Goal: Transaction & Acquisition: Purchase product/service

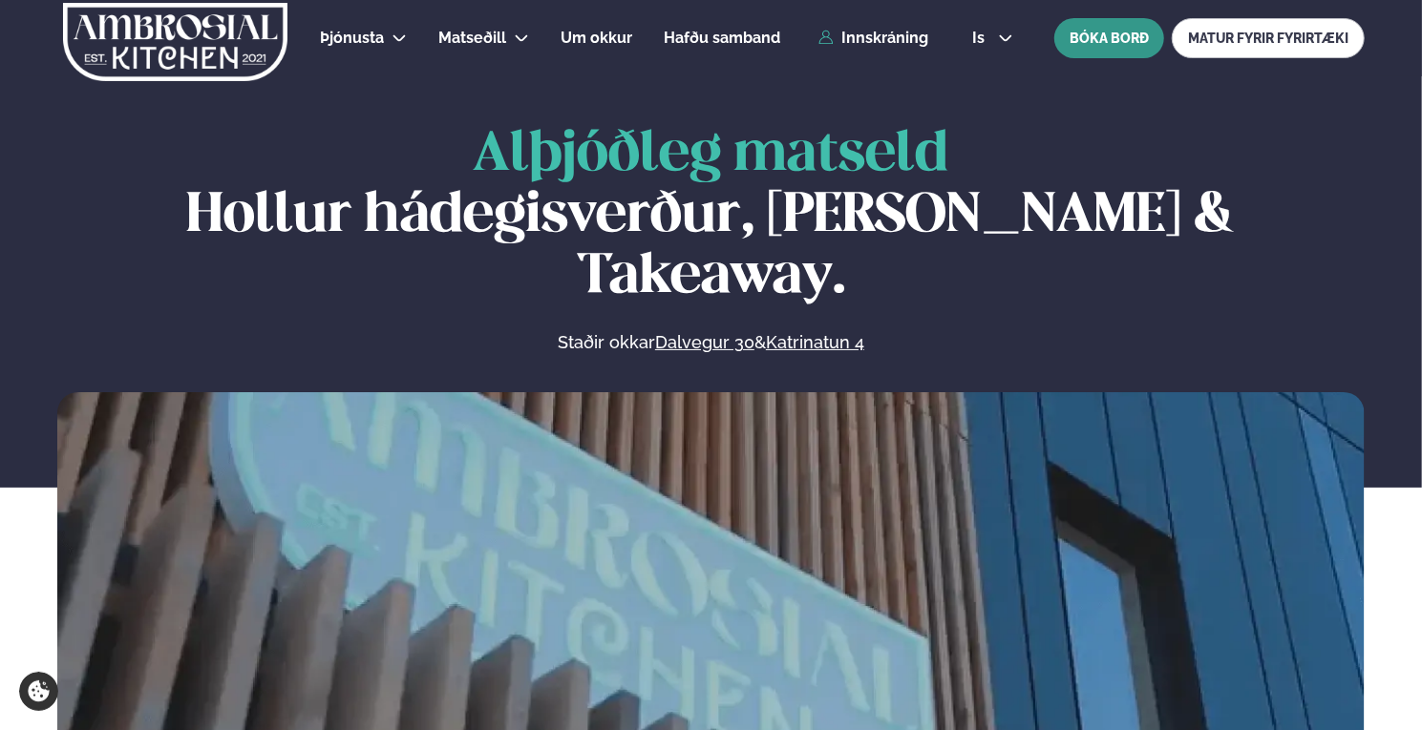
click at [1113, 40] on button "BÓKA BORÐ" at bounding box center [1109, 38] width 110 height 40
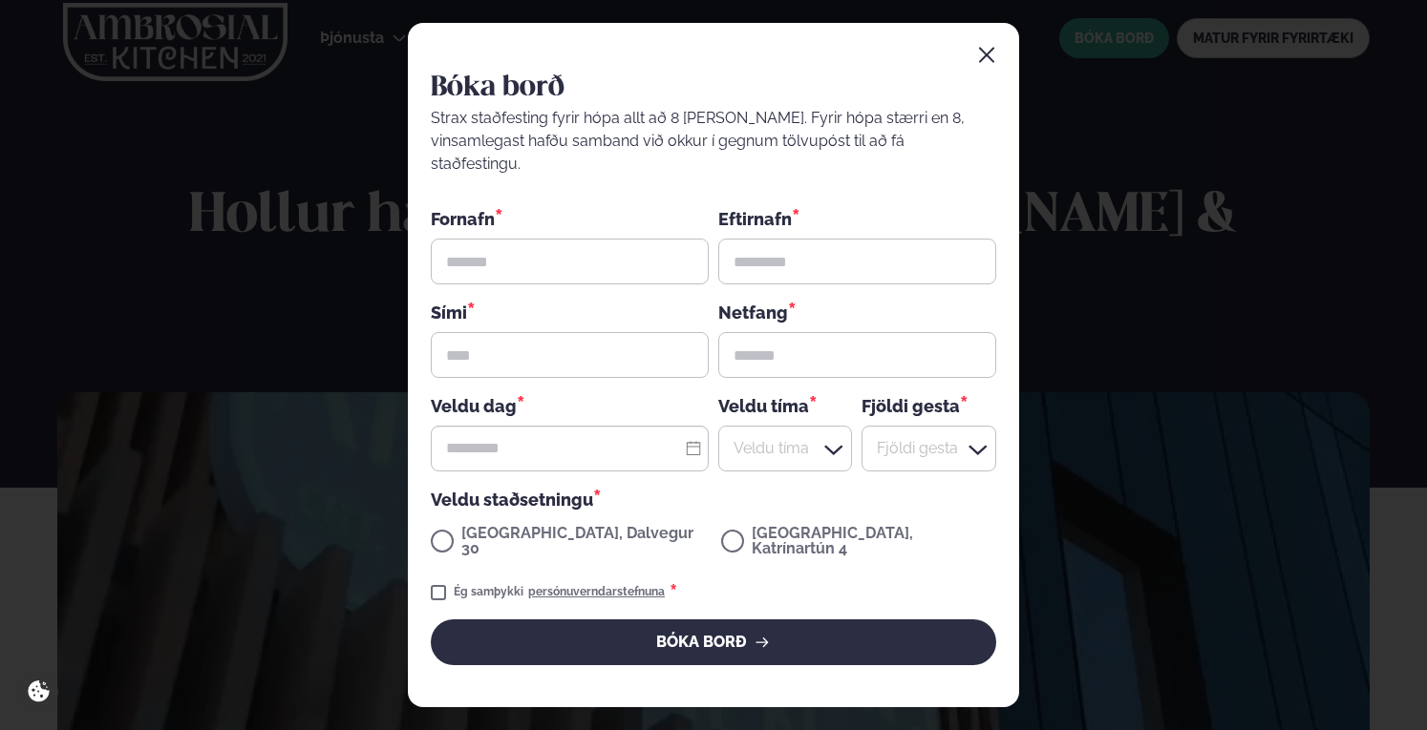
click at [250, 211] on div "Bóka borð Strax staðfesting fyrir hópa allt að 8 [PERSON_NAME]. Fyrir hópa stær…" at bounding box center [713, 365] width 1427 height 730
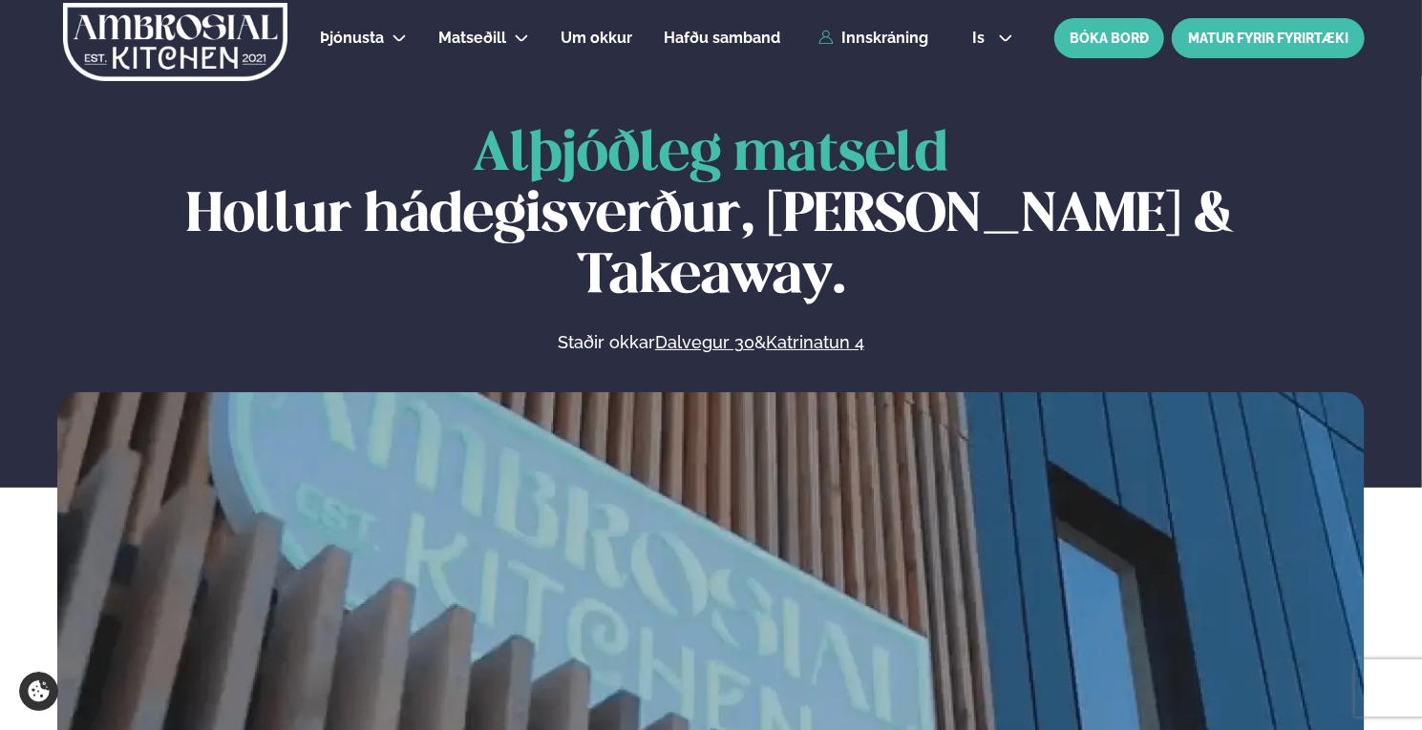
click at [1220, 39] on link "MATUR FYRIR FYRIRTÆKI" at bounding box center [1268, 38] width 193 height 40
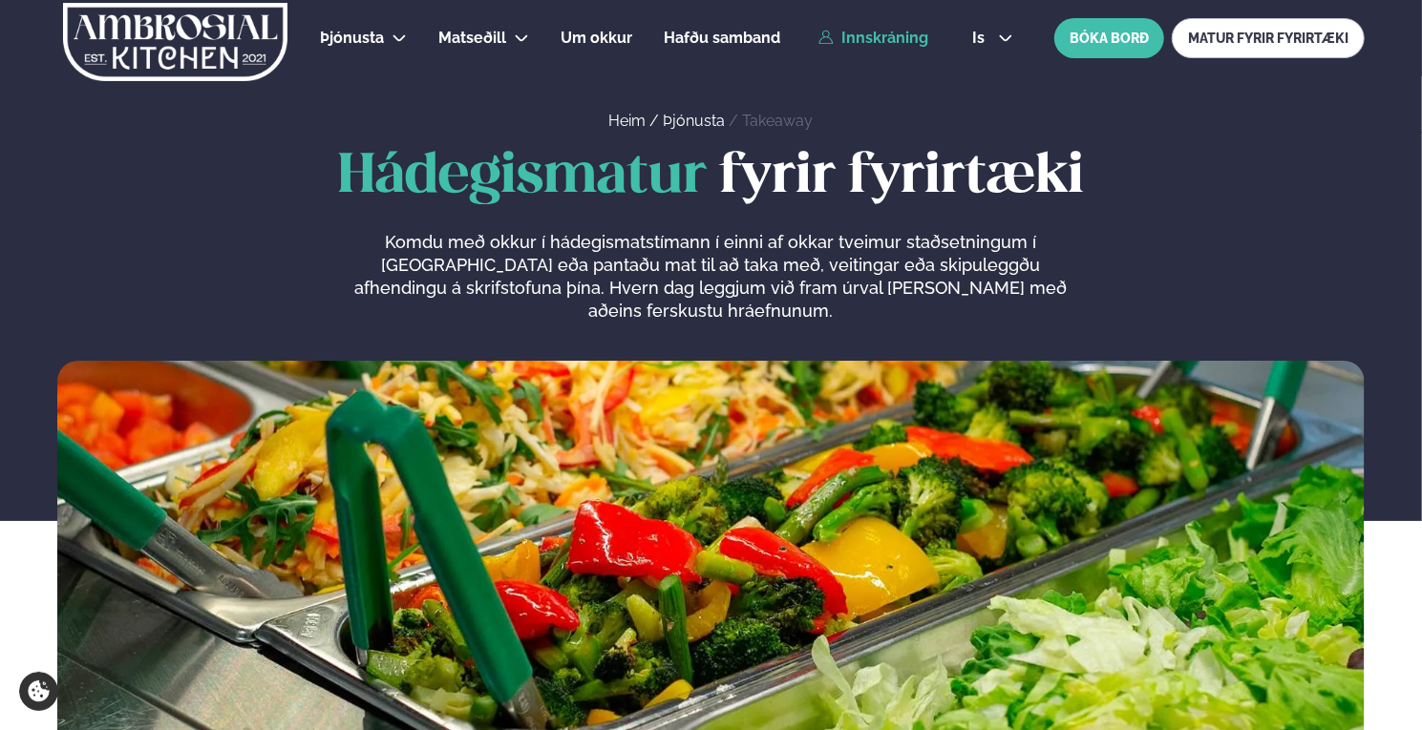
click at [852, 40] on link "Innskráning" at bounding box center [873, 38] width 110 height 17
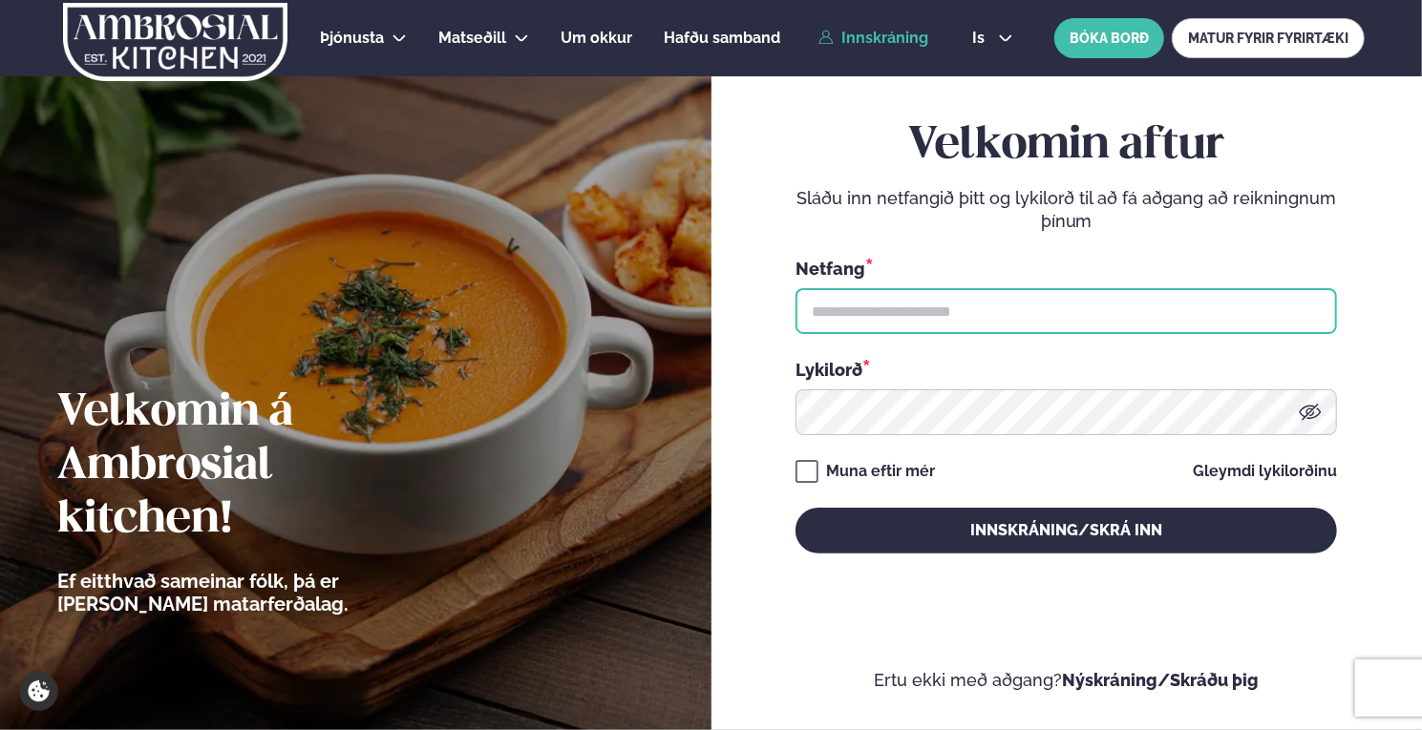
click at [850, 326] on input "text" at bounding box center [1065, 311] width 541 height 46
type input "**********"
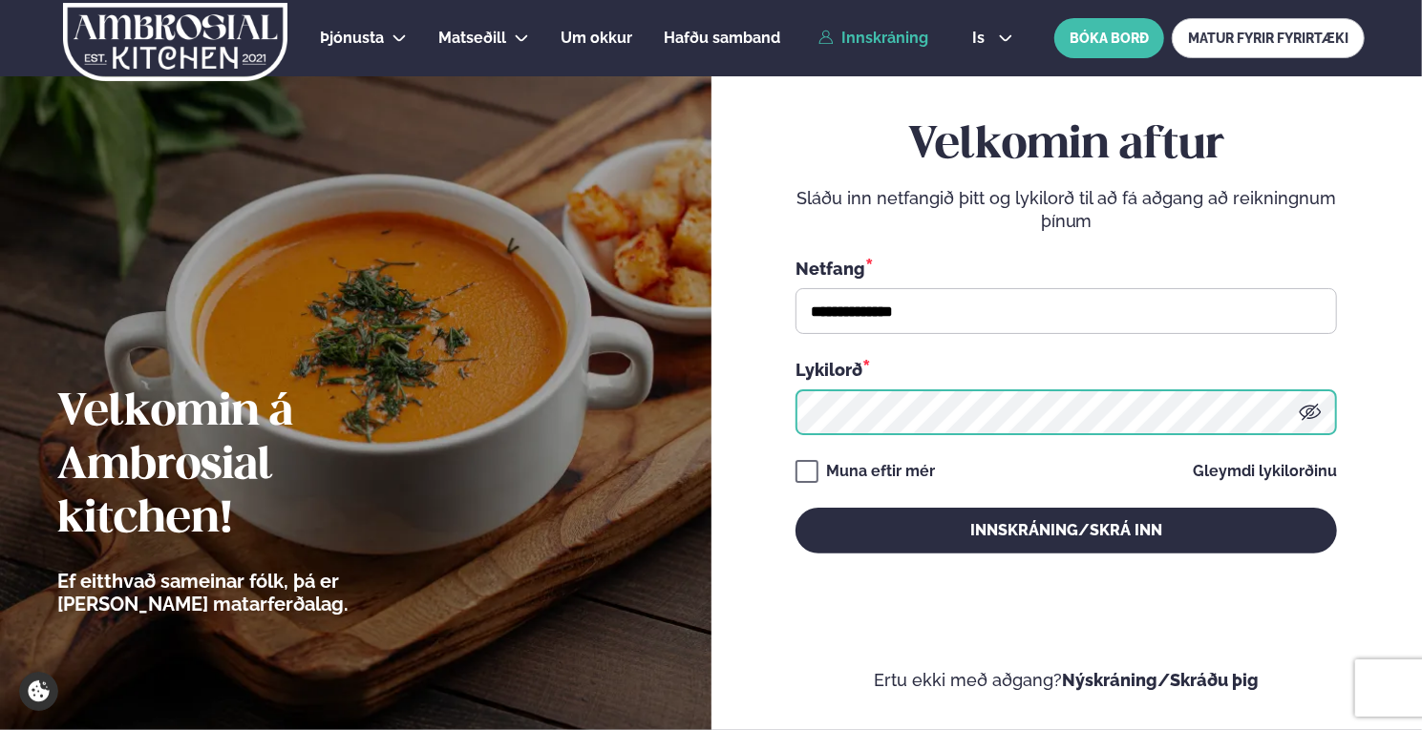
click at [795, 508] on button "Innskráning/Skrá inn" at bounding box center [1065, 531] width 541 height 46
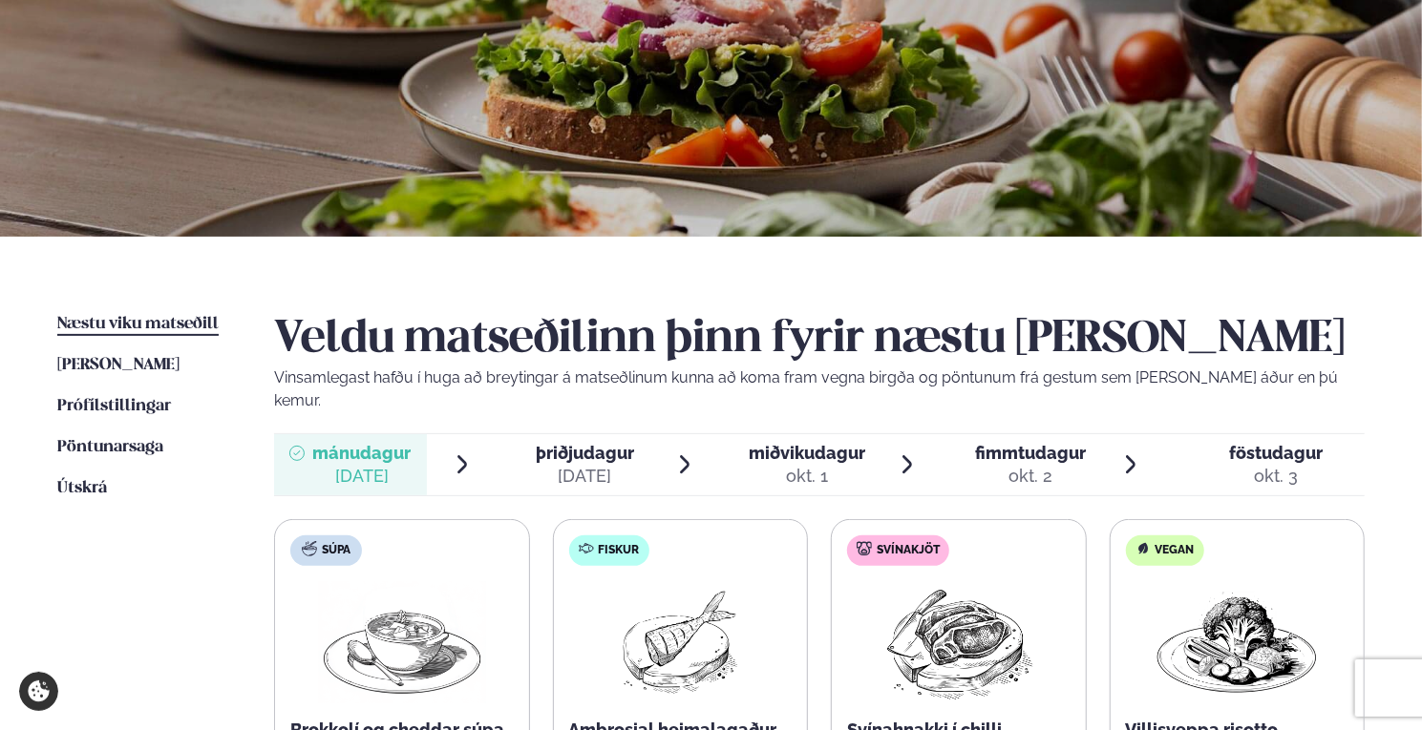
scroll to position [477, 0]
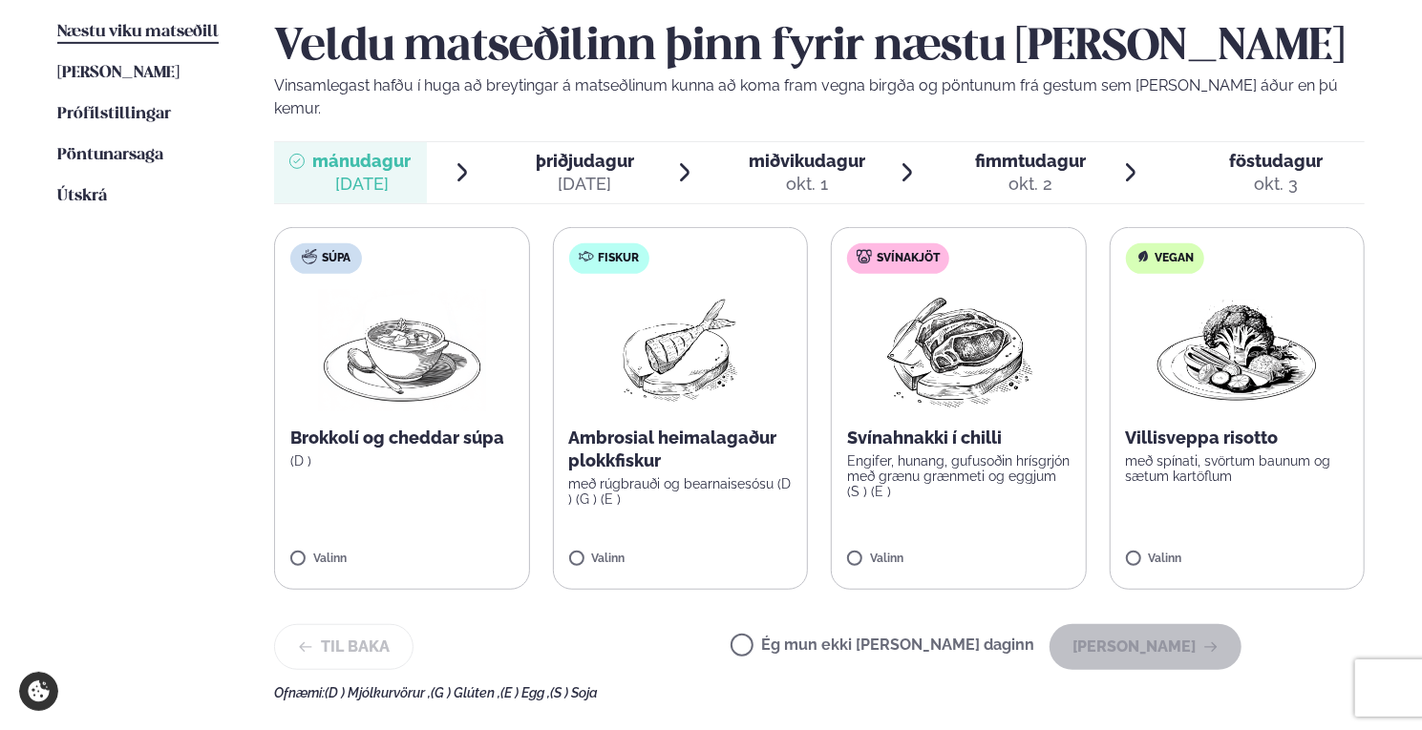
click at [678, 333] on img at bounding box center [680, 350] width 122 height 122
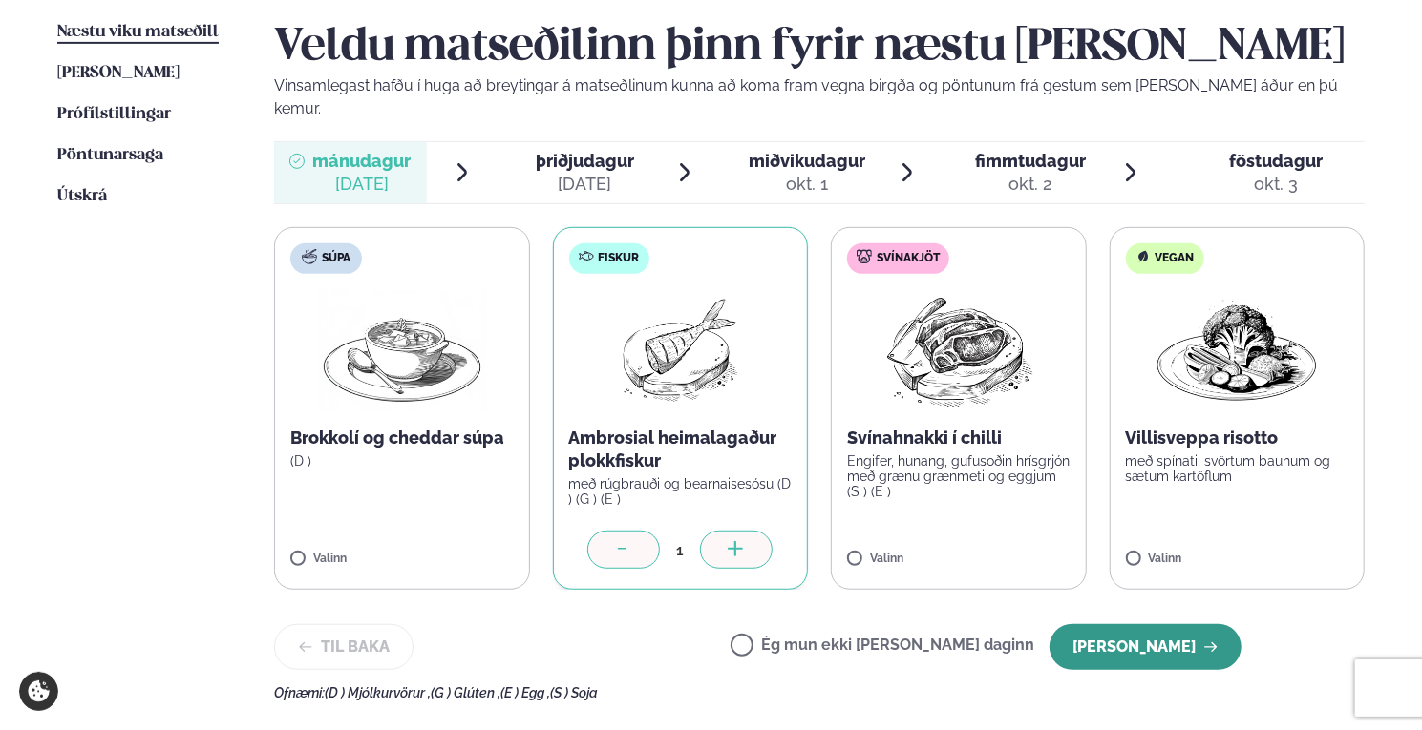
click at [1182, 624] on button "[PERSON_NAME]" at bounding box center [1145, 647] width 192 height 46
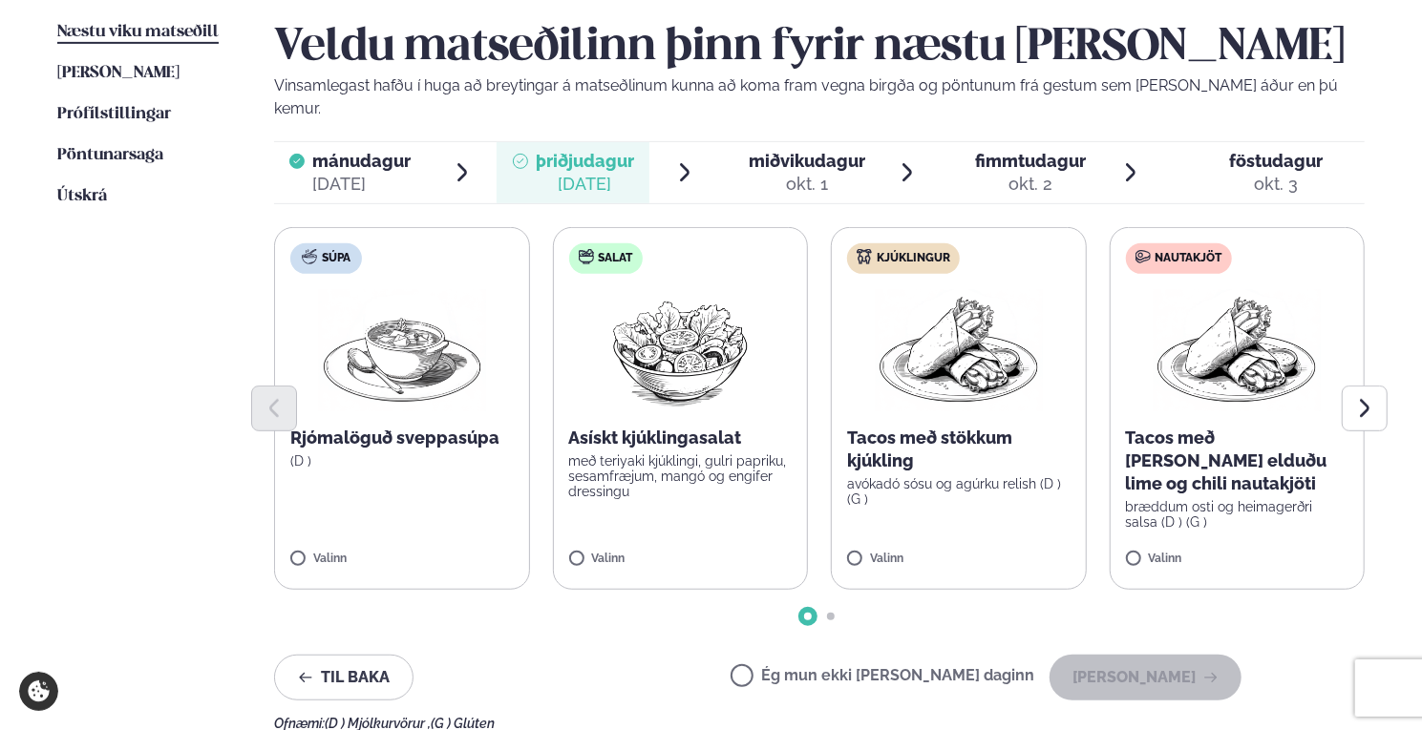
click at [988, 337] on img at bounding box center [959, 350] width 168 height 122
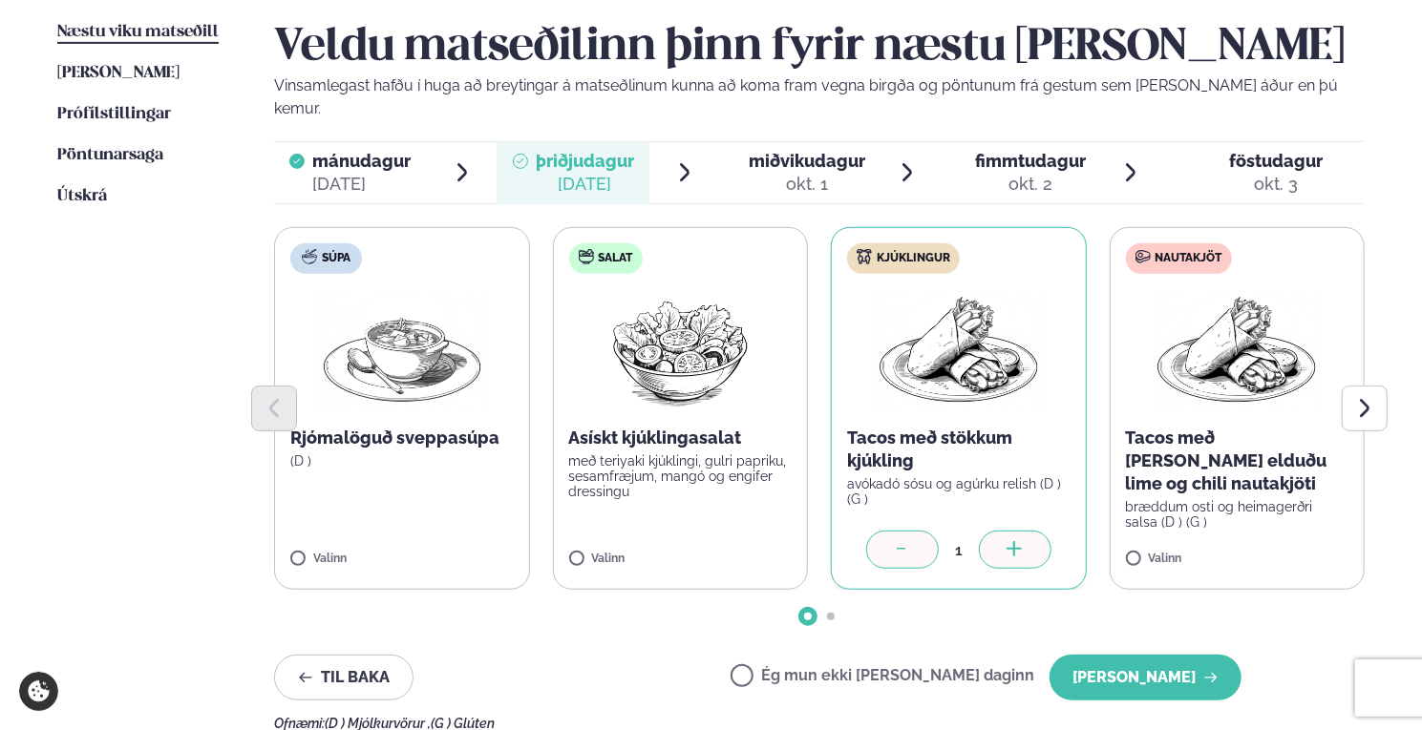
click at [913, 323] on img at bounding box center [959, 350] width 168 height 122
click at [901, 541] on icon at bounding box center [902, 550] width 19 height 19
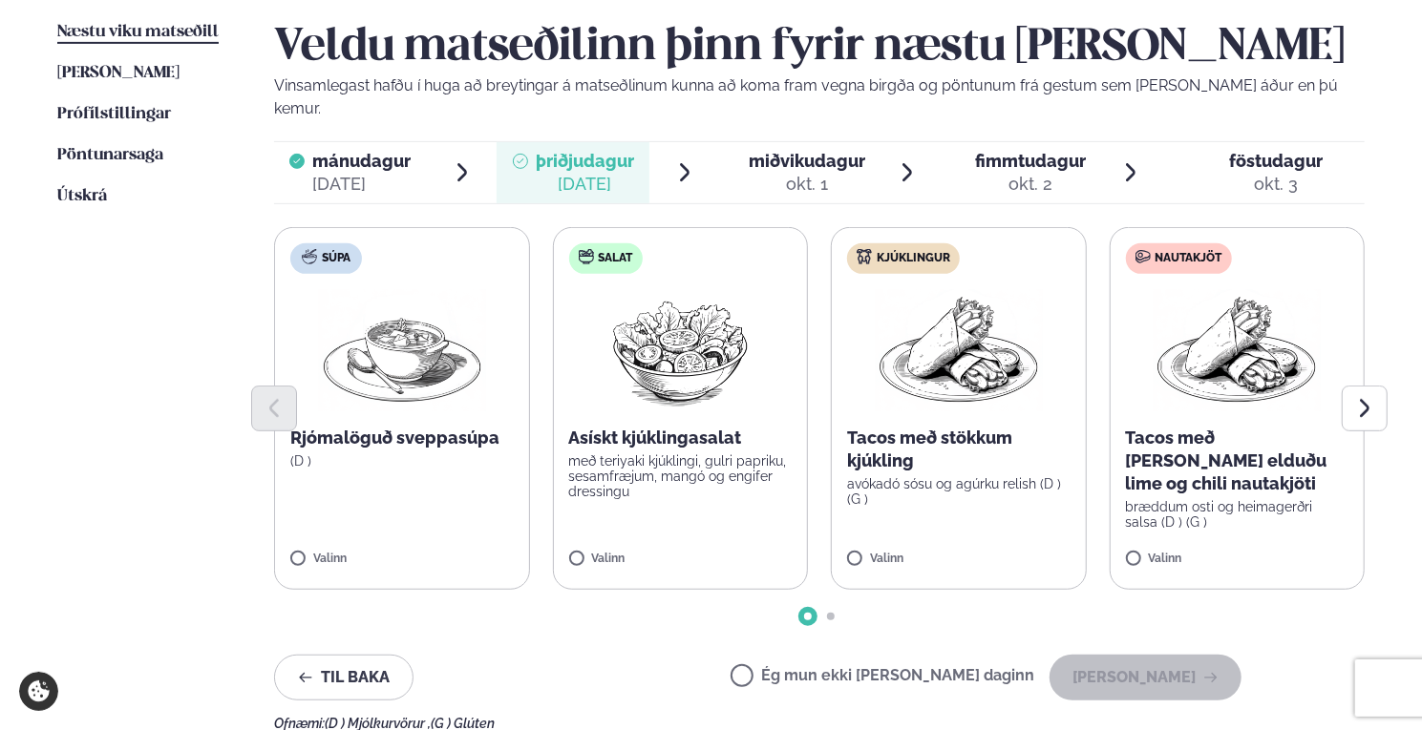
click at [965, 386] on div at bounding box center [819, 409] width 1090 height 46
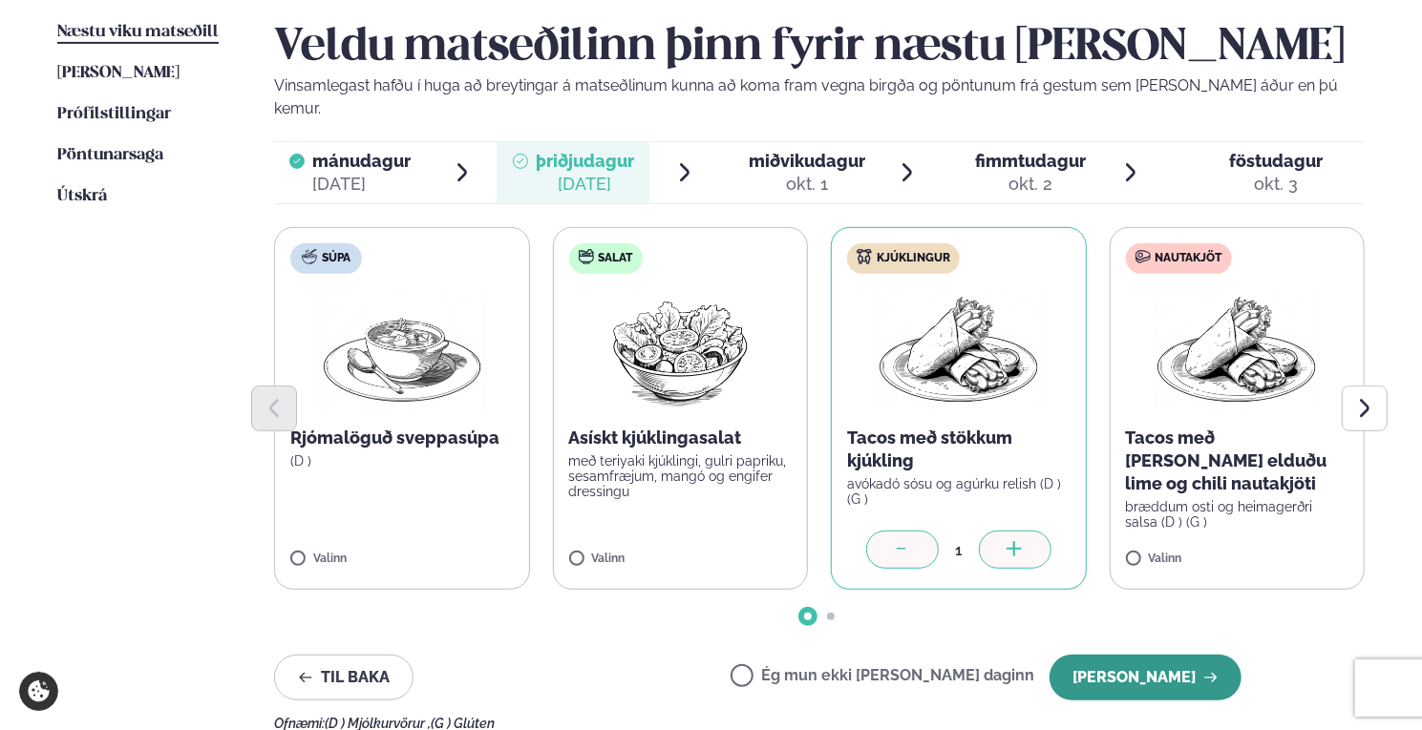
click at [1148, 655] on button "[PERSON_NAME]" at bounding box center [1145, 678] width 192 height 46
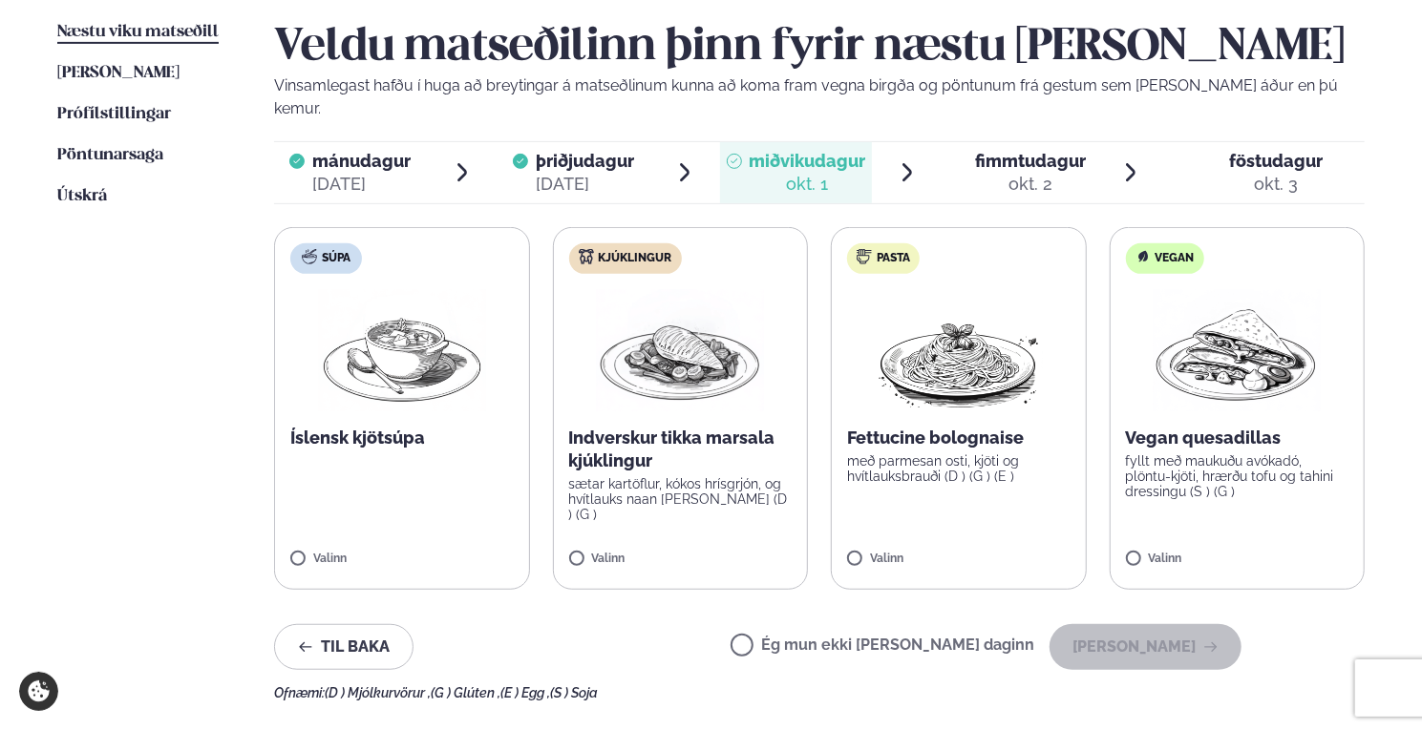
click at [669, 427] on p "Indverskur tikka marsala kjúklingur" at bounding box center [680, 450] width 223 height 46
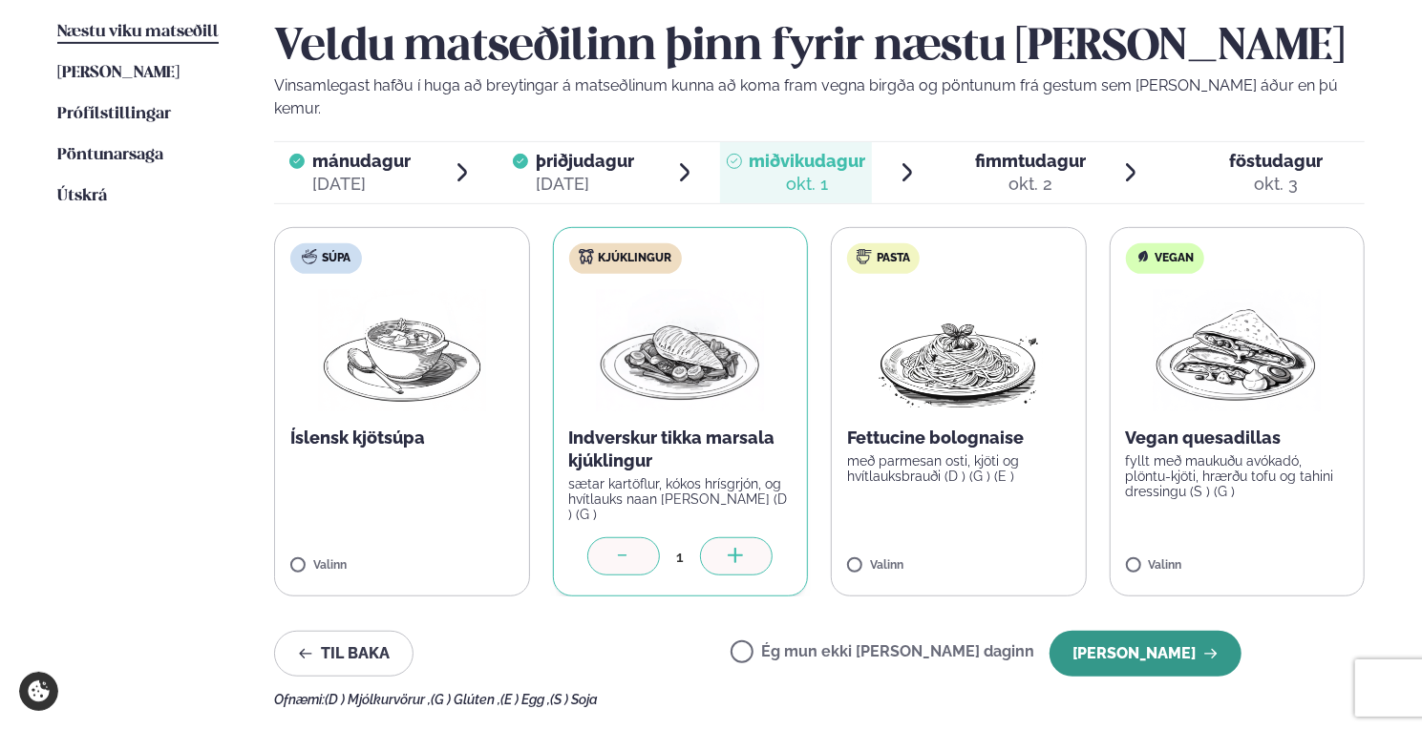
click at [1185, 631] on button "[PERSON_NAME]" at bounding box center [1145, 654] width 192 height 46
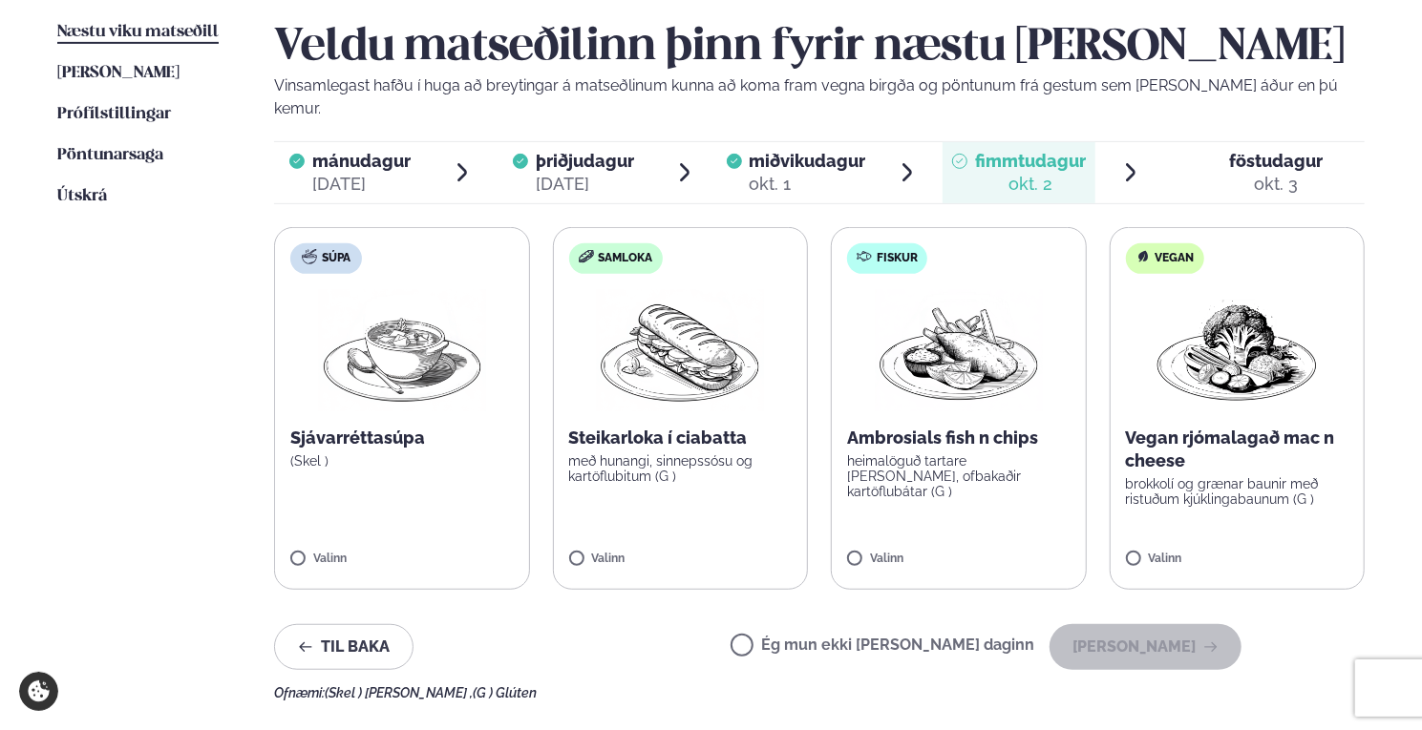
click at [961, 358] on img at bounding box center [959, 350] width 168 height 122
click at [859, 493] on label "Fiskur Ambrosials fish n chips heimalöguð tartare [PERSON_NAME], ofbakaðir kart…" at bounding box center [959, 408] width 256 height 363
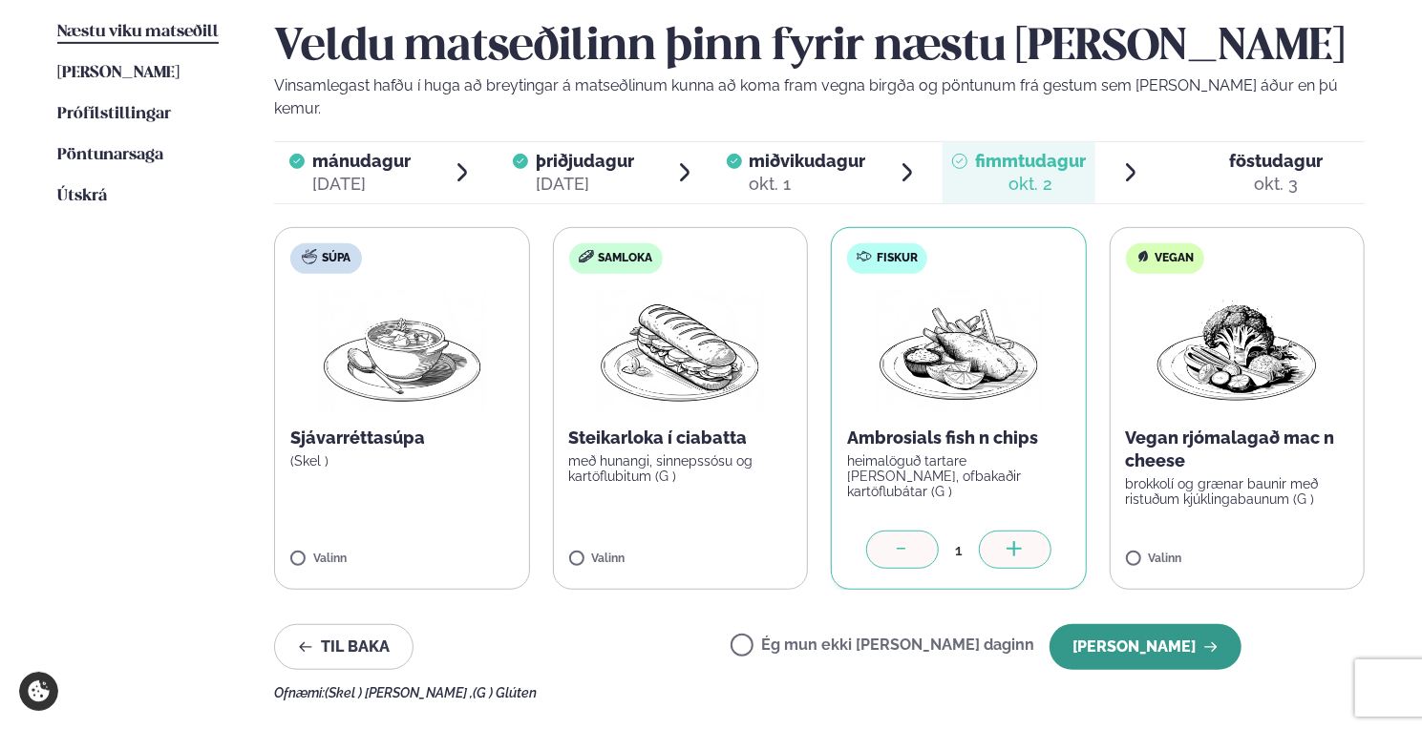
click at [1145, 630] on button "[PERSON_NAME]" at bounding box center [1145, 647] width 192 height 46
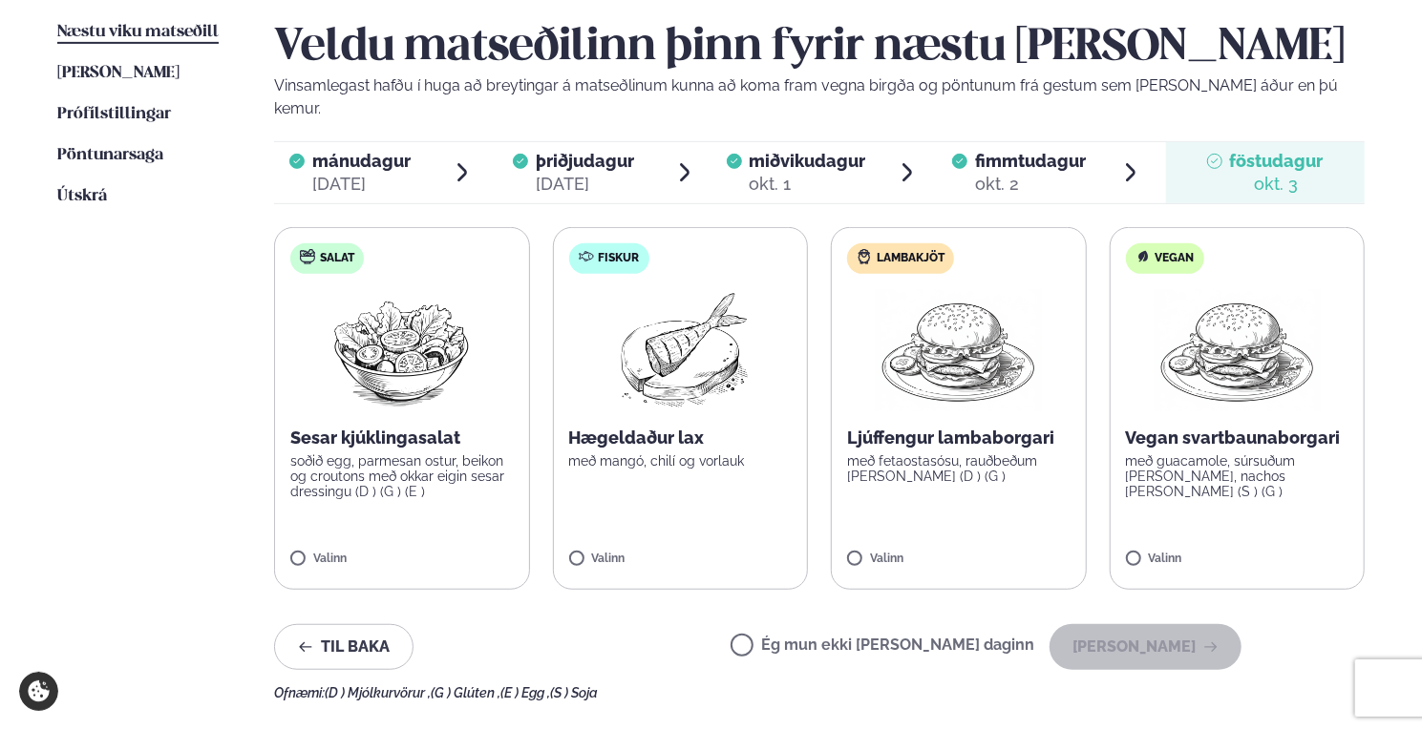
click at [890, 368] on img at bounding box center [958, 350] width 169 height 122
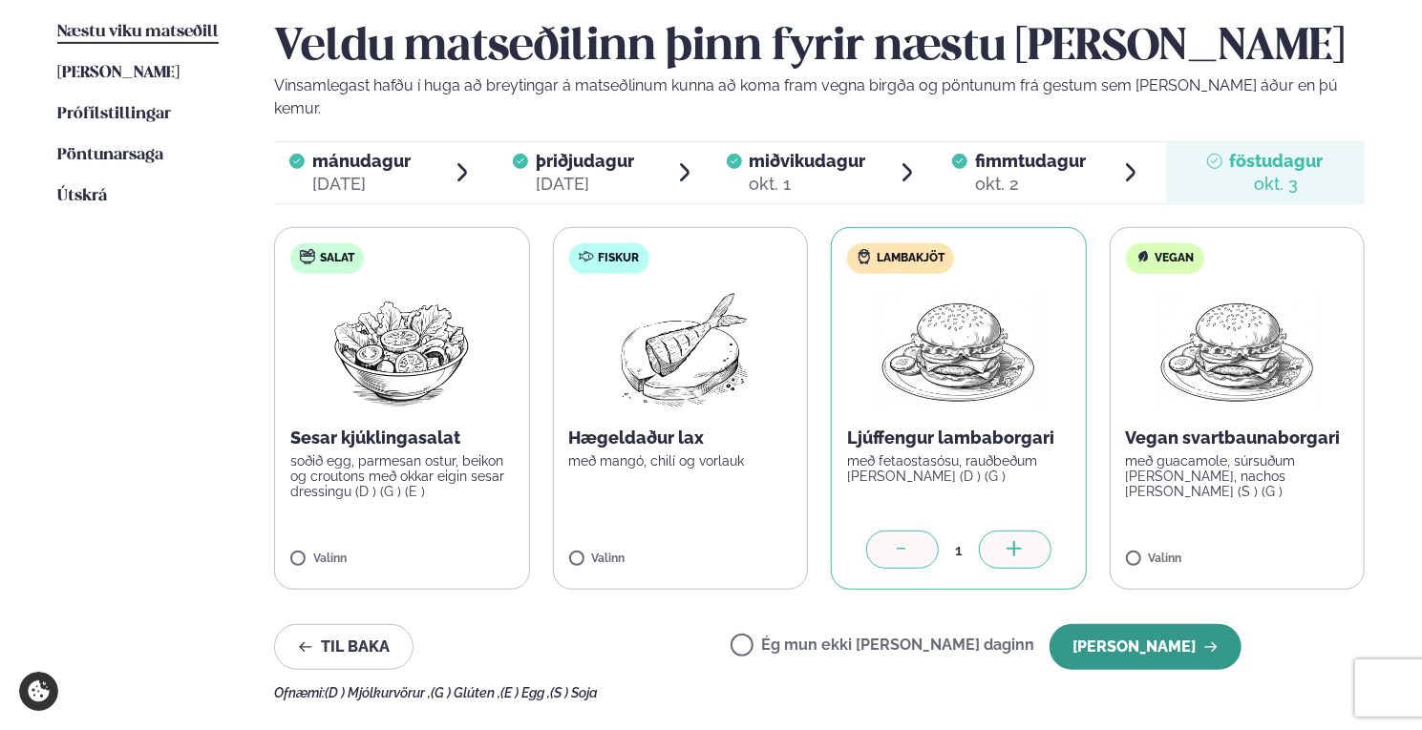
click at [1142, 624] on button "[PERSON_NAME]" at bounding box center [1145, 647] width 192 height 46
